Goal: Register for event/course

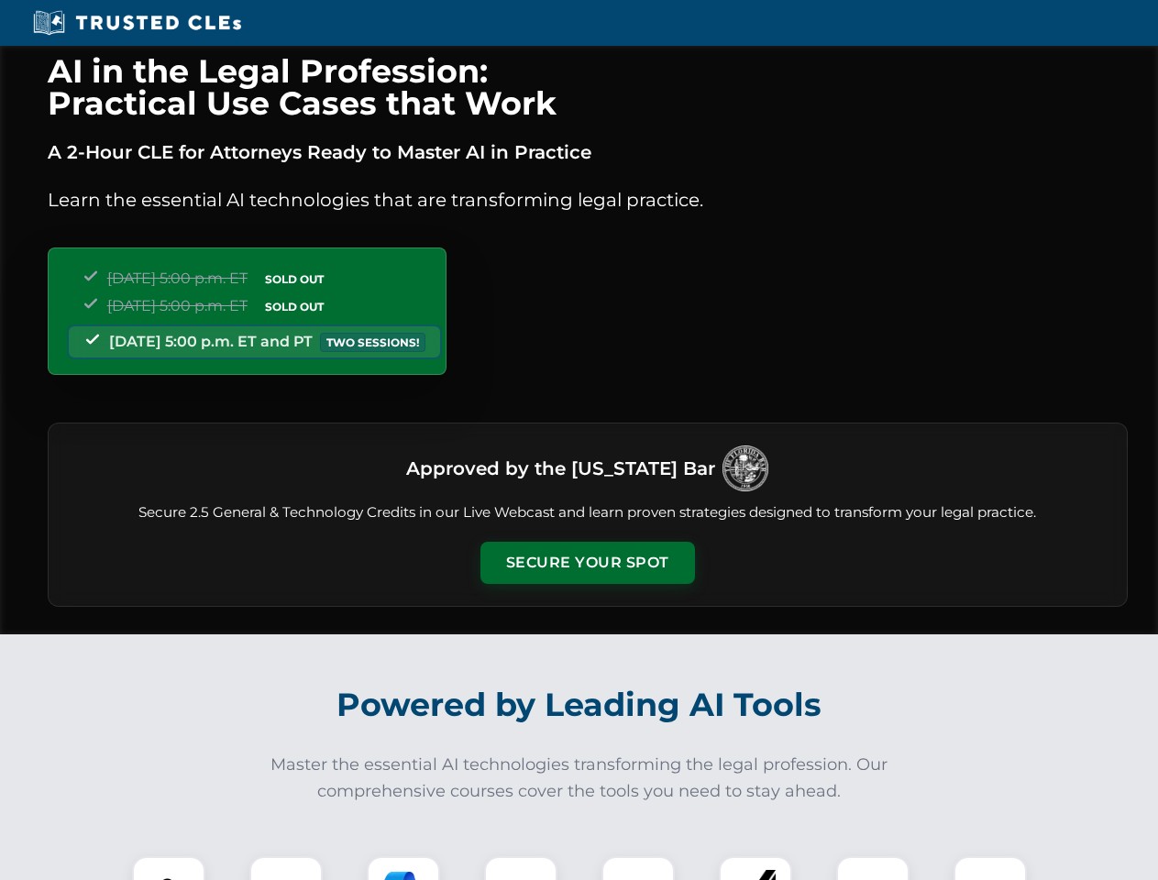
click at [587, 563] on button "Secure Your Spot" at bounding box center [587, 563] width 214 height 42
click at [169, 868] on img at bounding box center [168, 892] width 53 height 53
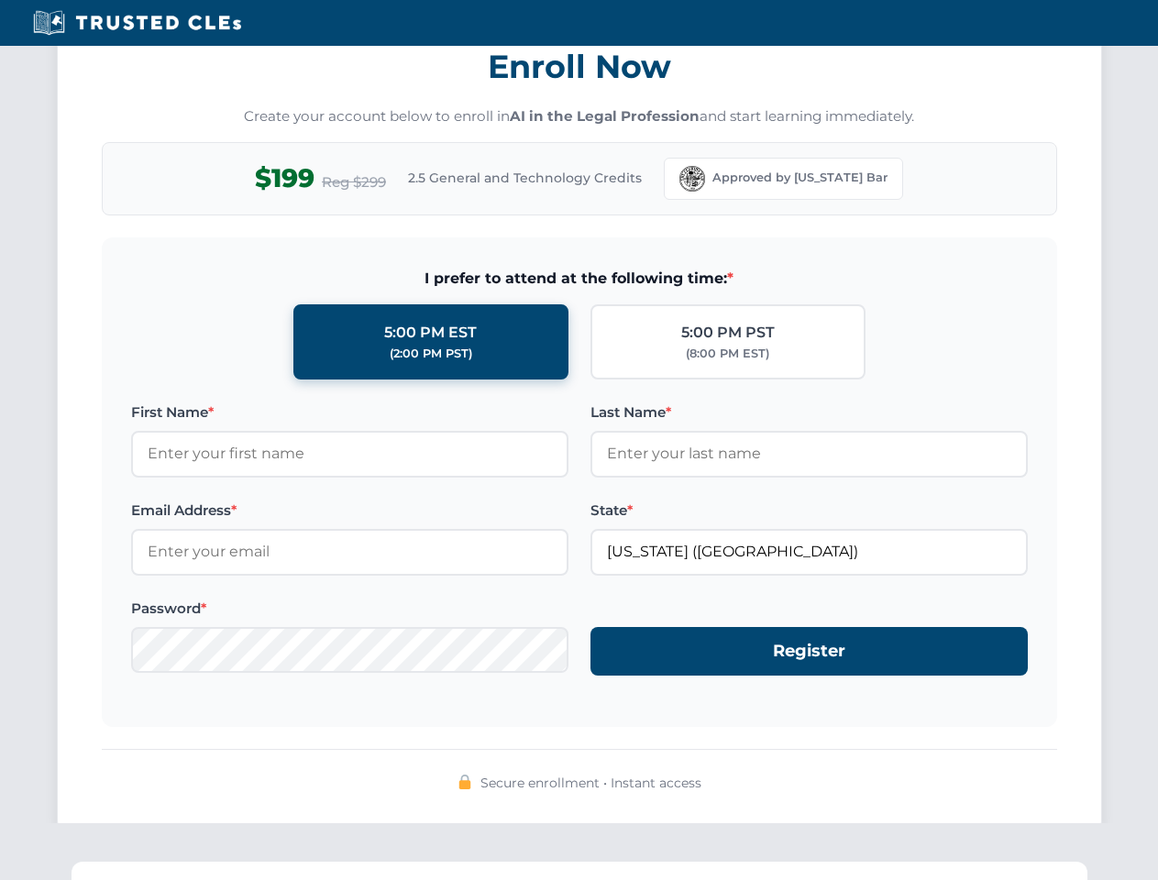
scroll to position [1799, 0]
